Goal: Task Accomplishment & Management: Use online tool/utility

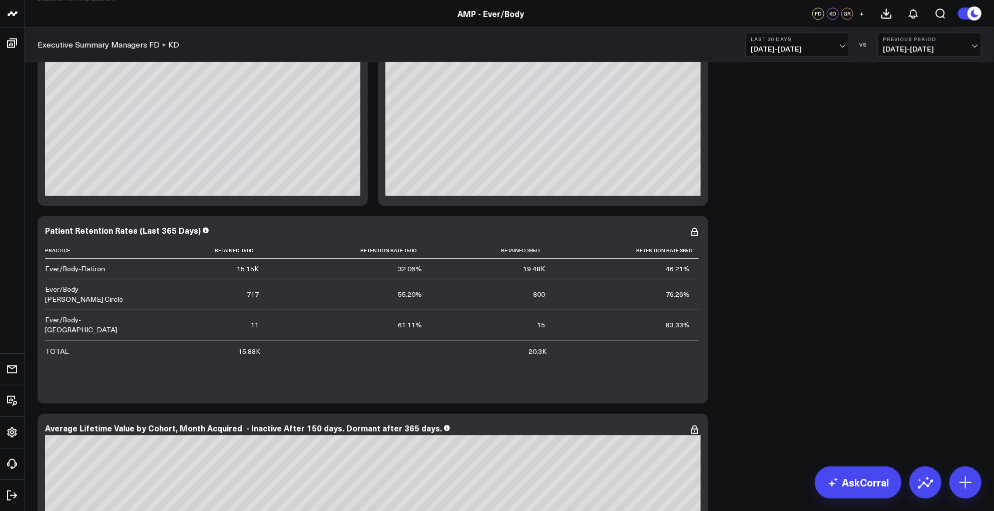
scroll to position [4545, 0]
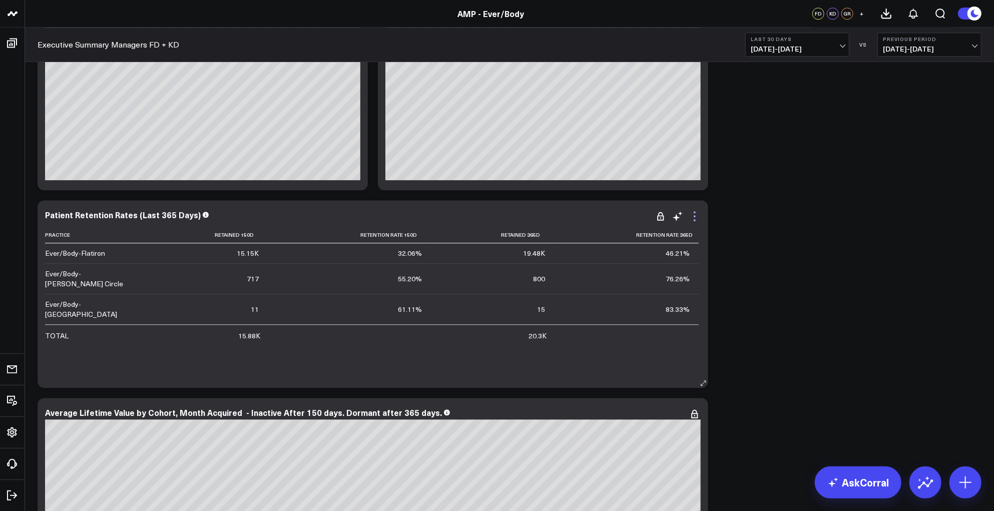
click at [698, 215] on icon at bounding box center [695, 216] width 12 height 12
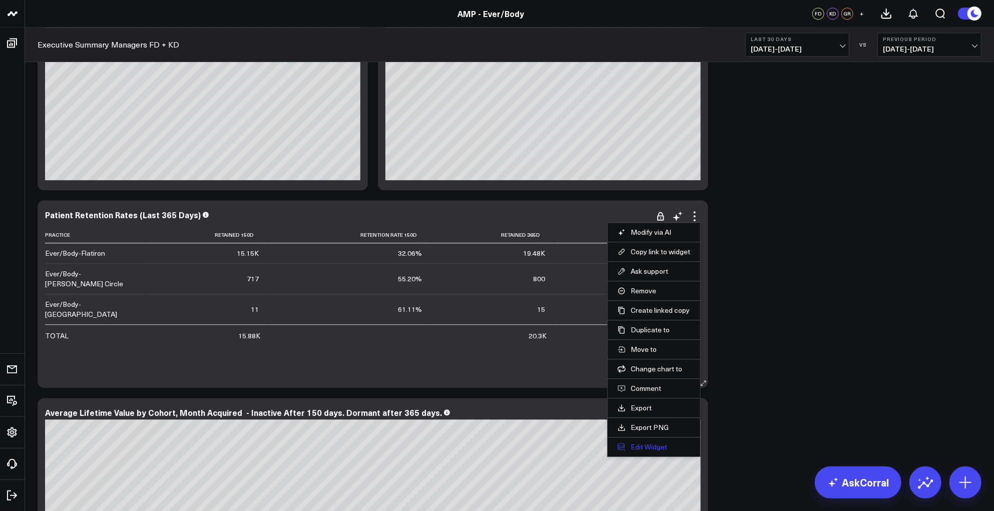
click at [652, 444] on button "Edit Widget" at bounding box center [654, 447] width 73 height 9
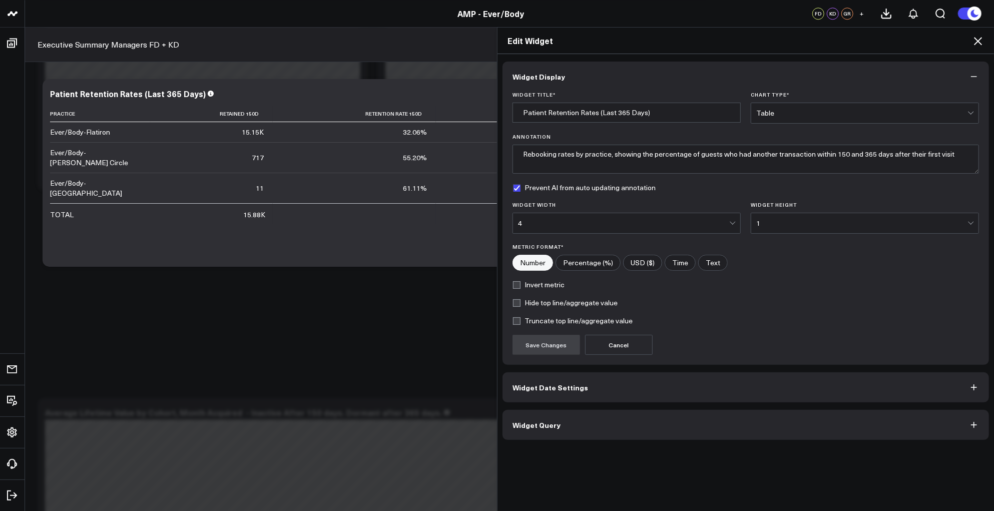
click at [615, 437] on button "Widget Query" at bounding box center [746, 425] width 487 height 30
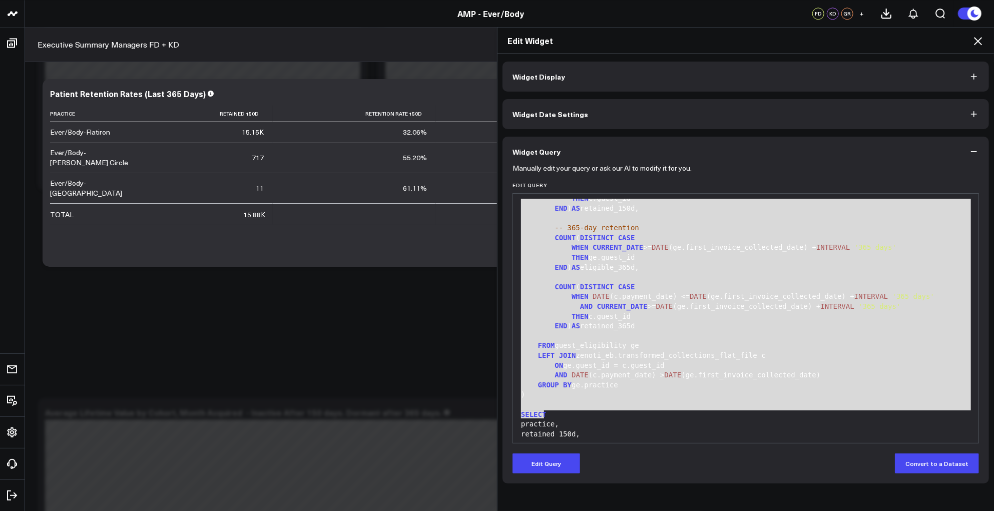
scroll to position [285, 0]
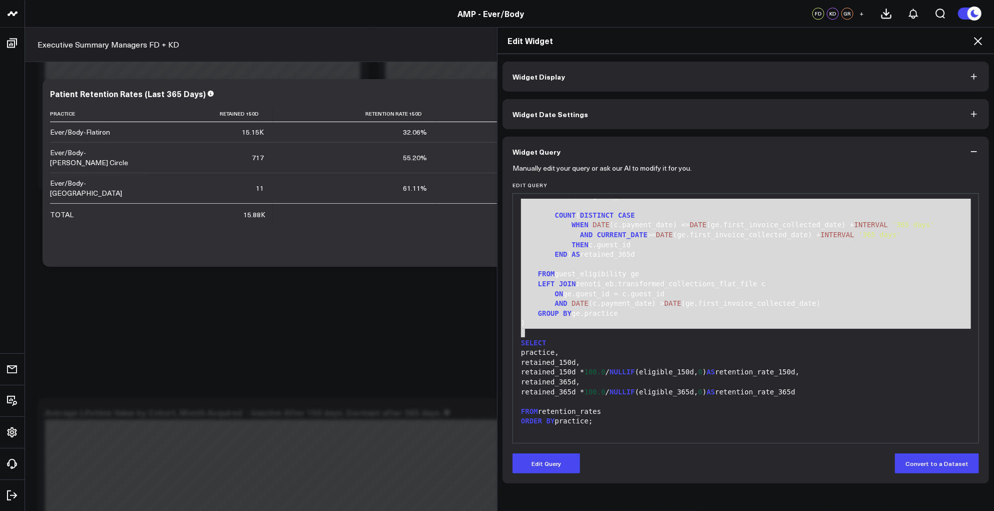
drag, startPoint x: 518, startPoint y: 206, endPoint x: 630, endPoint y: 330, distance: 166.9
click at [630, 330] on div "WITH guest_eligibility AS ( SELECT g.guest_id, [PERSON_NAME][DOMAIN_NAME]_name …" at bounding box center [746, 176] width 456 height 524
copy div "WITH guest_eligibility AS ( SELECT g.guest_id, [PERSON_NAME][DOMAIN_NAME]_name …"
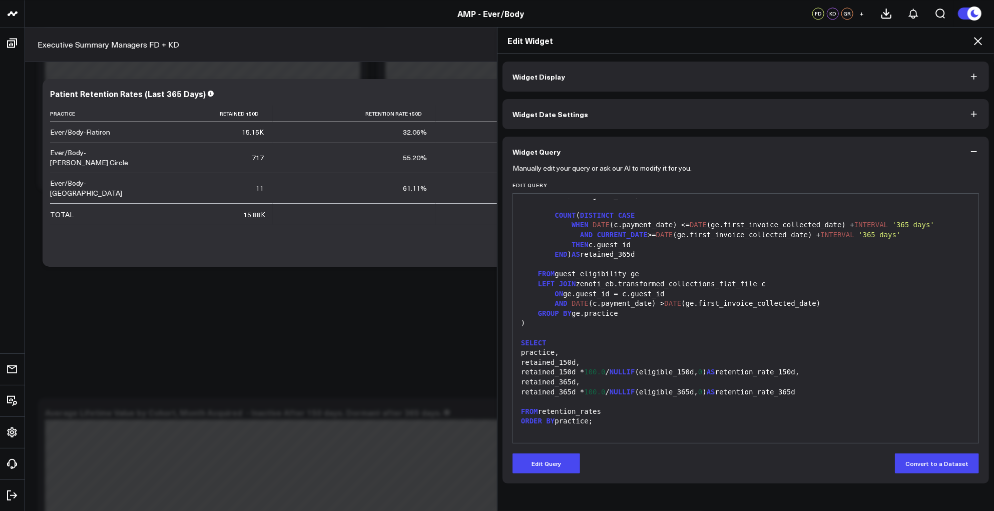
click at [597, 335] on div at bounding box center [746, 333] width 456 height 10
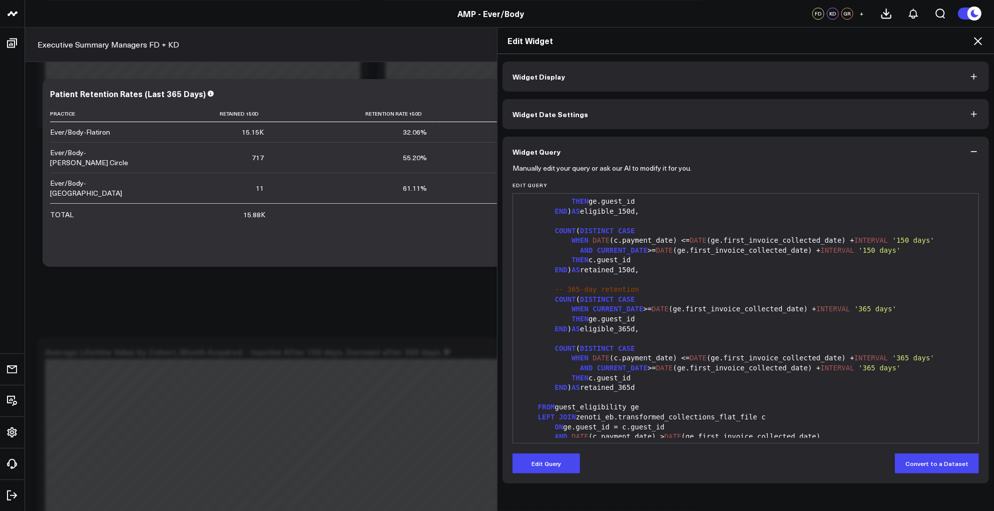
scroll to position [167, 0]
